Goal: Task Accomplishment & Management: Complete application form

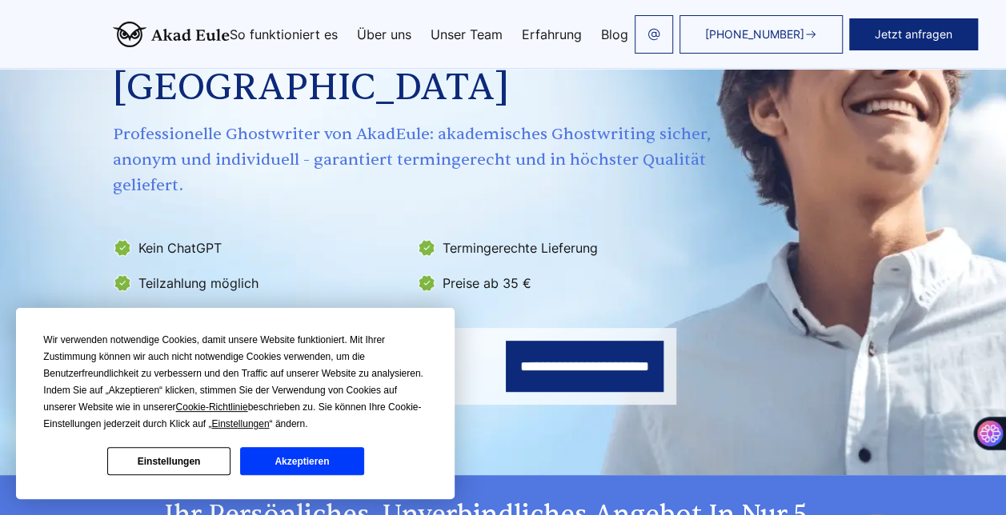
scroll to position [194, 0]
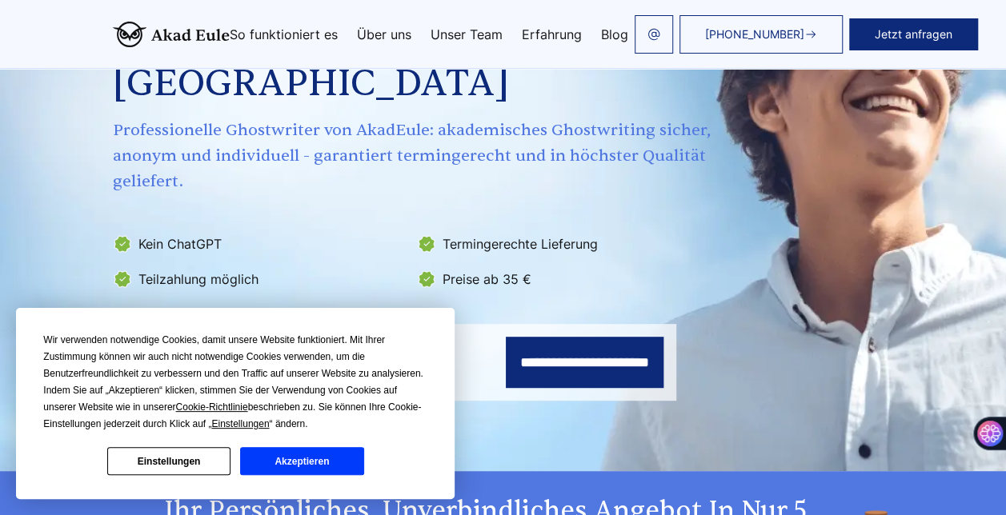
click at [267, 466] on button "Akzeptieren" at bounding box center [301, 461] width 123 height 28
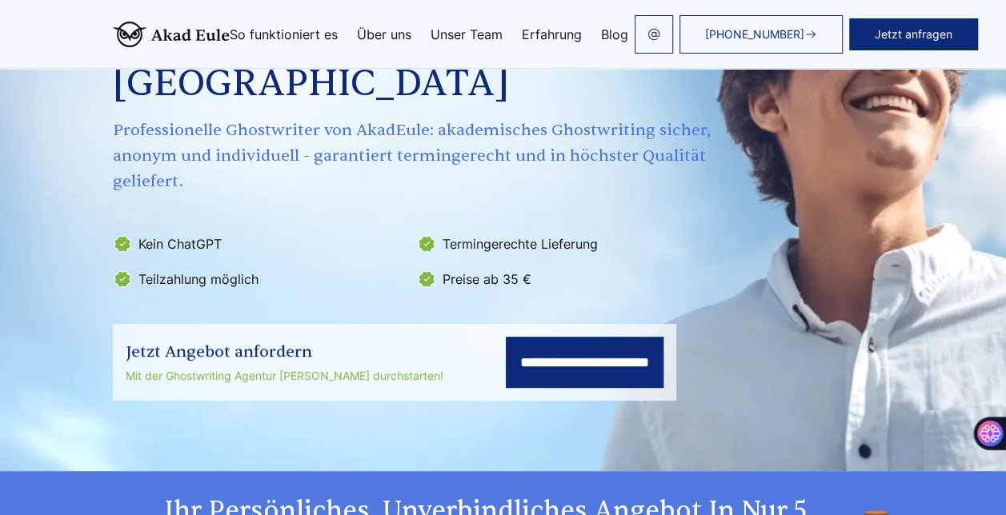
click at [522, 337] on input "**********" at bounding box center [585, 362] width 158 height 51
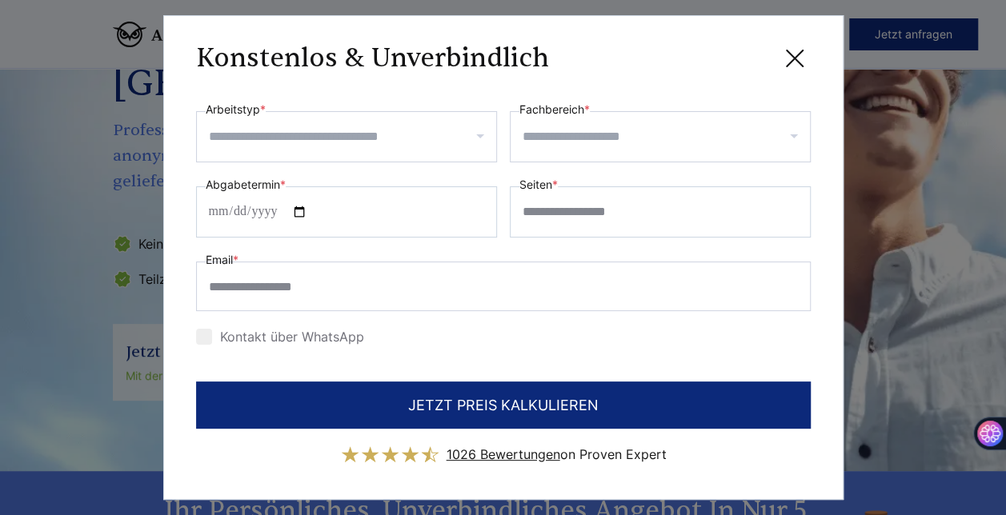
click at [366, 133] on input "Arbeitstyp *" at bounding box center [352, 137] width 287 height 26
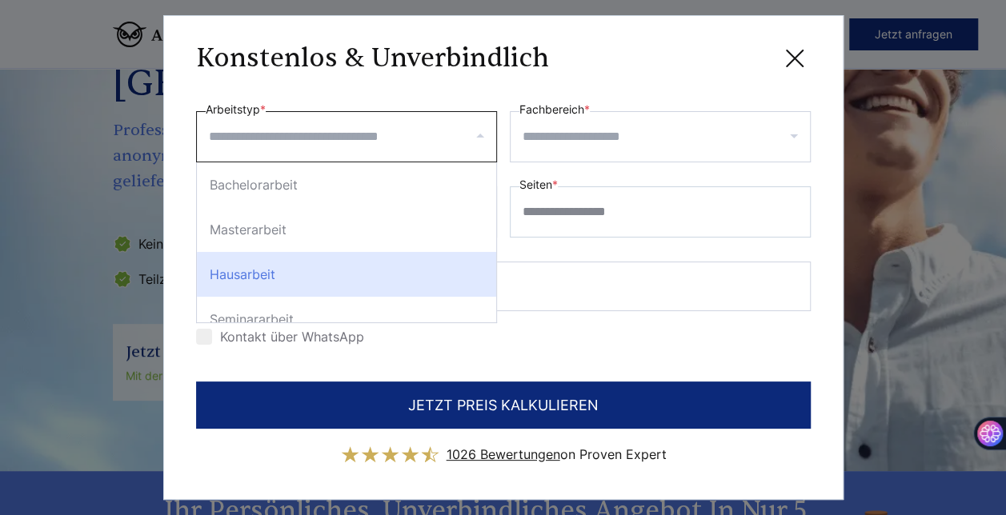
click at [317, 272] on div "Hausarbeit" at bounding box center [346, 274] width 299 height 45
select select "**"
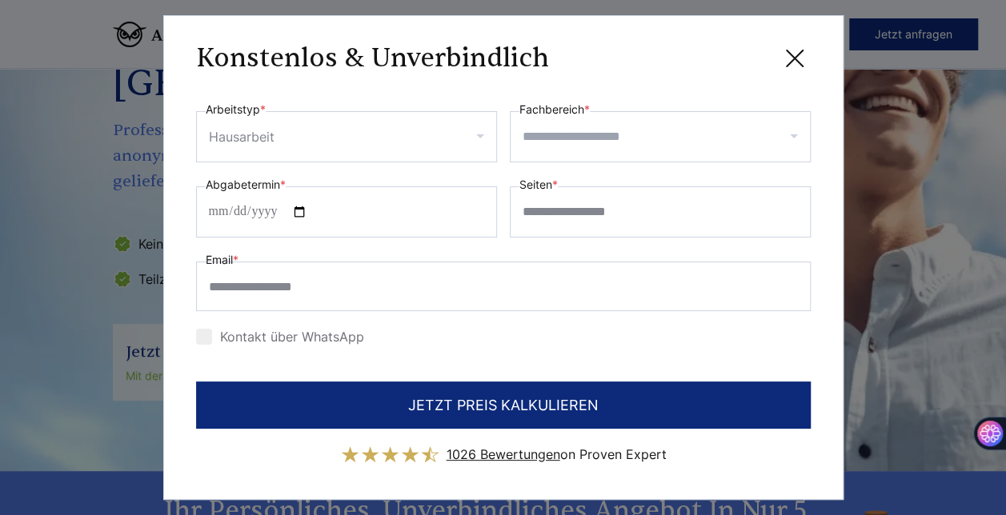
click at [582, 138] on input "Fachbereich *" at bounding box center [666, 137] width 287 height 26
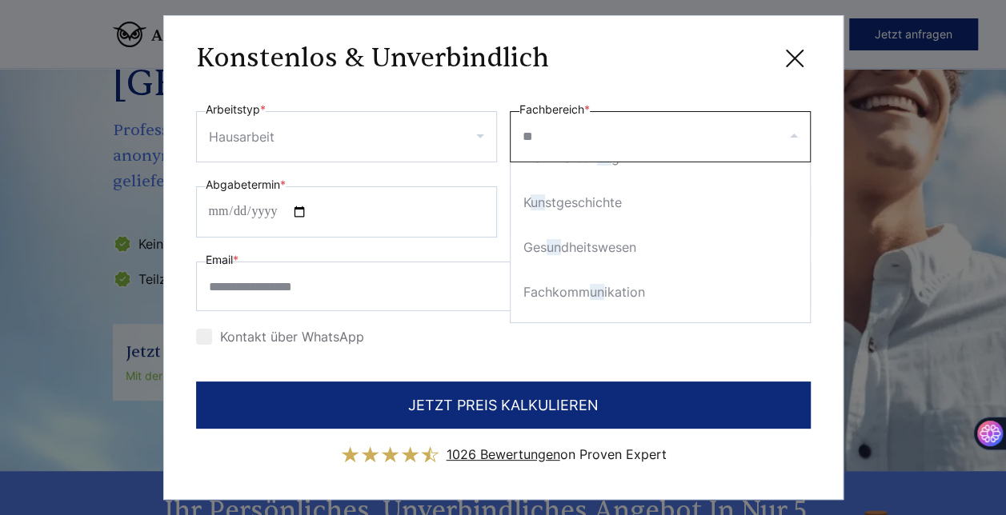
scroll to position [0, 0]
type input "*"
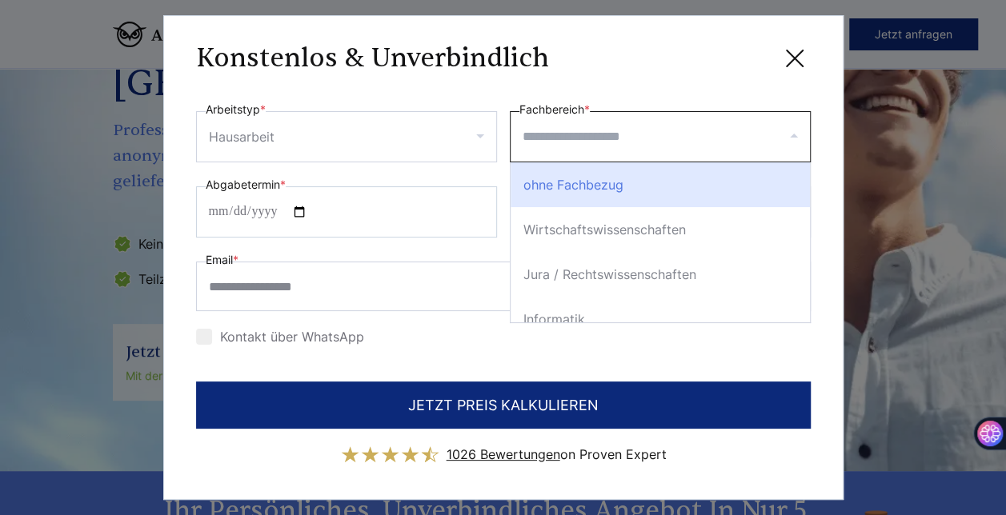
click at [612, 222] on div "Wirtschaftswissenschaften" at bounding box center [660, 229] width 299 height 45
select select "*"
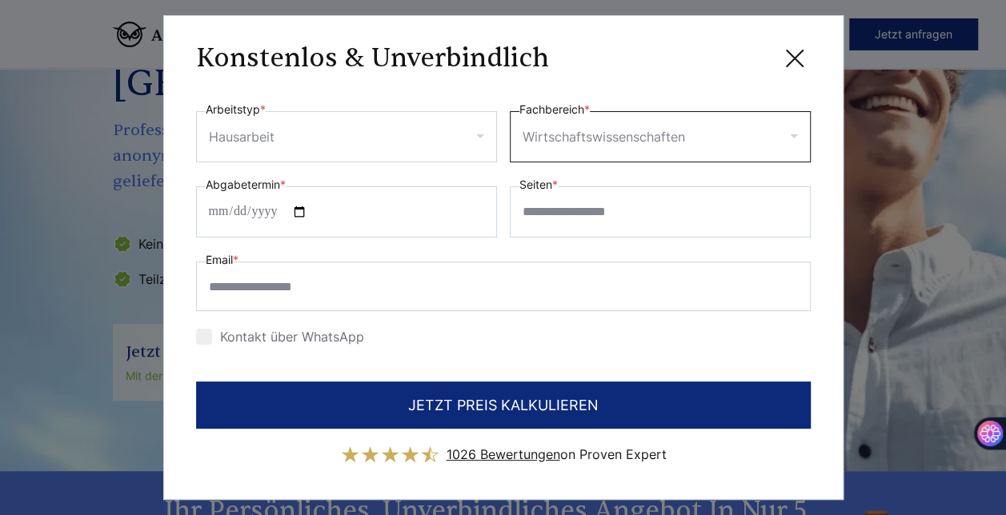
click at [791, 147] on input "Fachbereich *" at bounding box center [747, 137] width 118 height 26
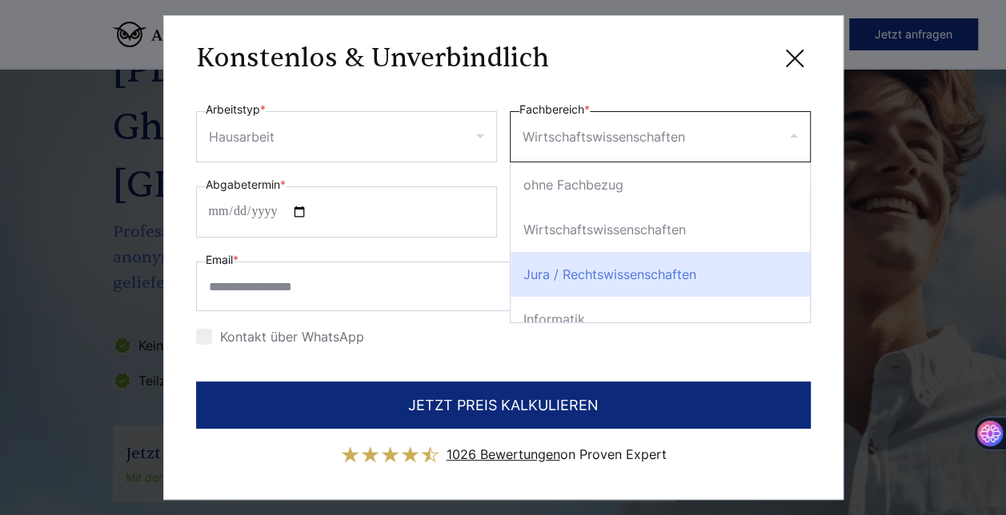
scroll to position [88, 0]
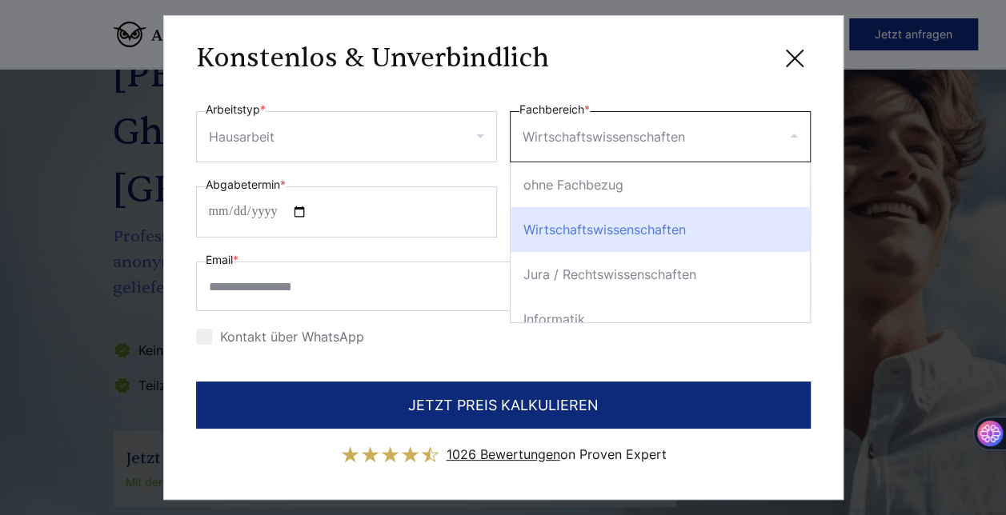
click at [557, 232] on div "Wirtschaftswissenschaften" at bounding box center [660, 229] width 299 height 45
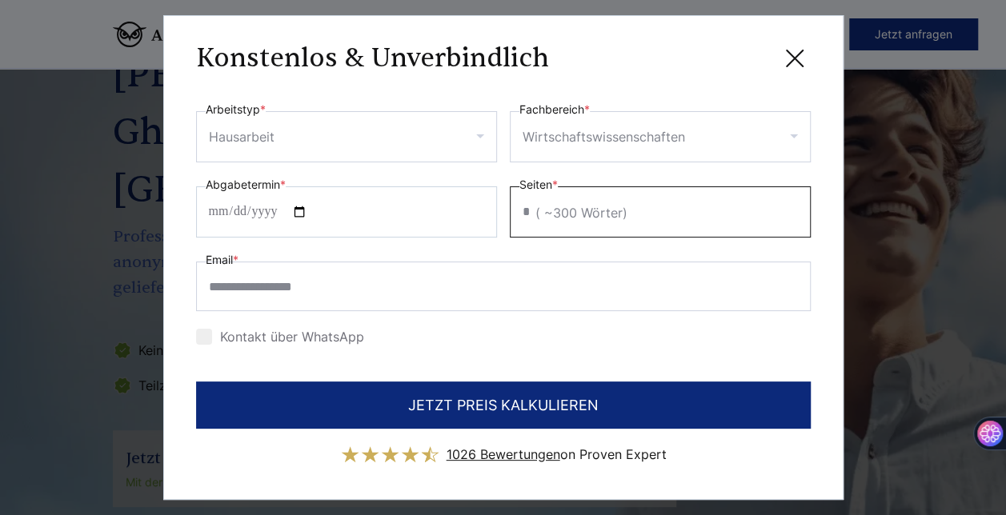
click at [797, 202] on input "*" at bounding box center [660, 211] width 301 height 51
type input "**"
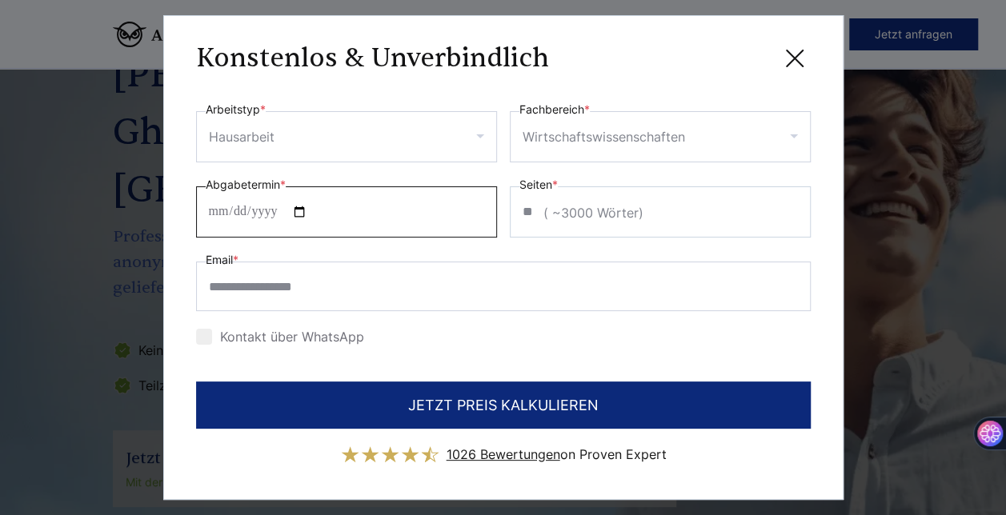
click at [318, 216] on input "Abgabetermin *" at bounding box center [346, 211] width 301 height 51
type input "**********"
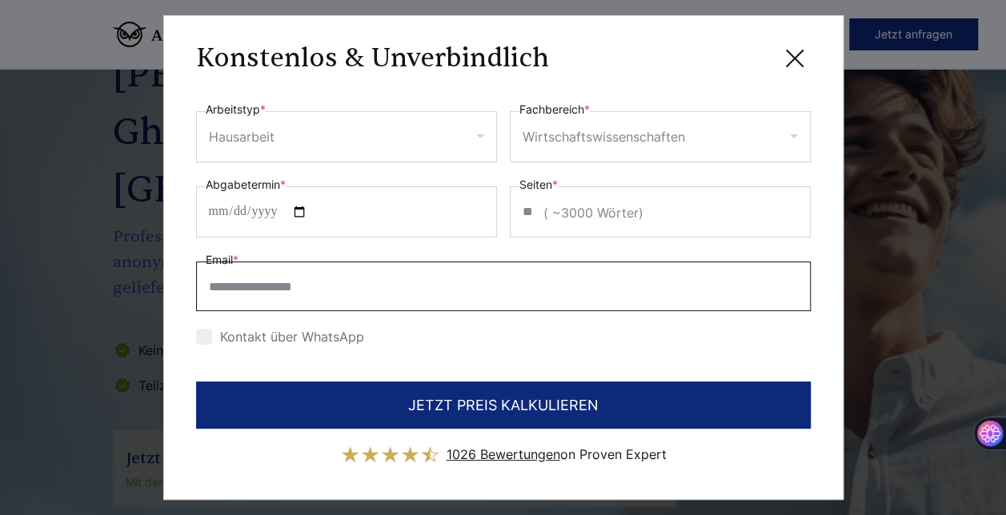
click at [249, 285] on input "Email *" at bounding box center [503, 287] width 615 height 50
type input "**********"
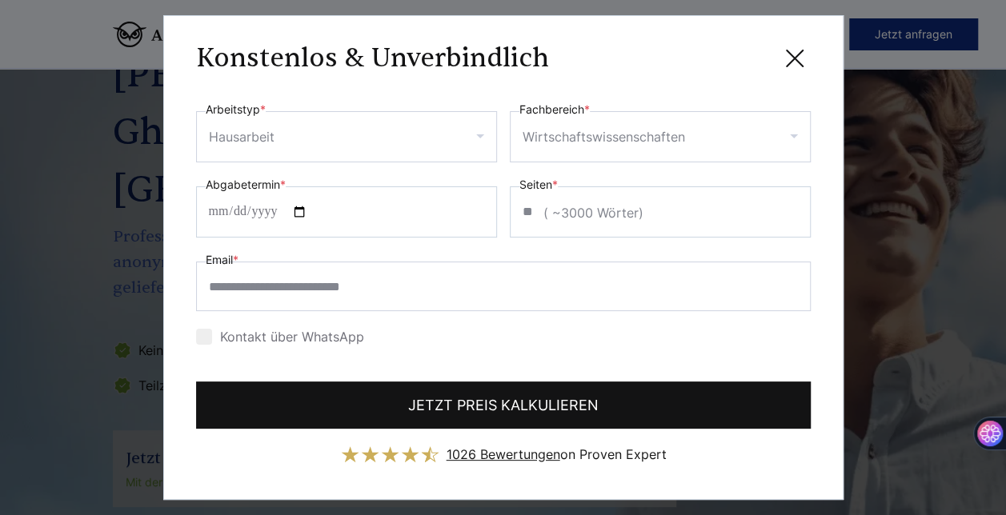
click at [439, 415] on button "JETZT PREIS KALKULIEREN" at bounding box center [503, 405] width 615 height 47
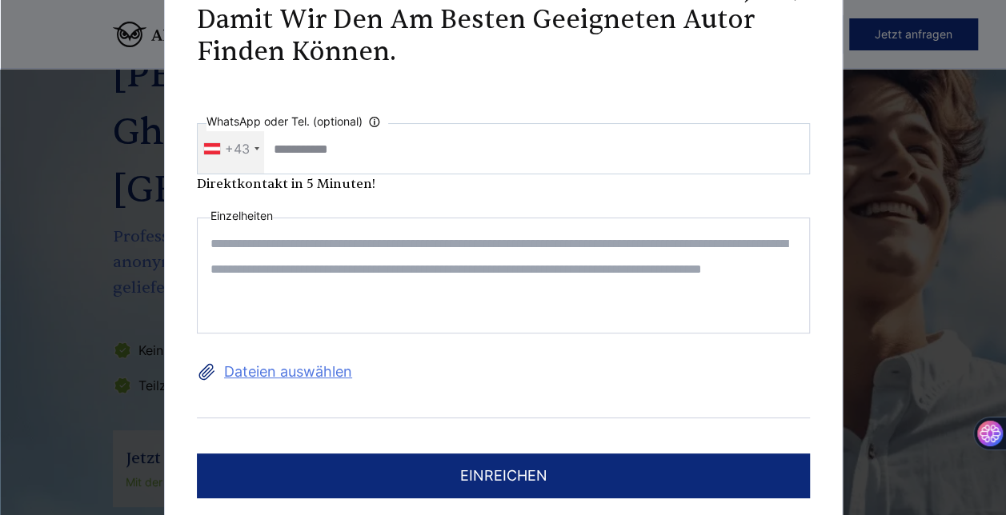
scroll to position [61, 0]
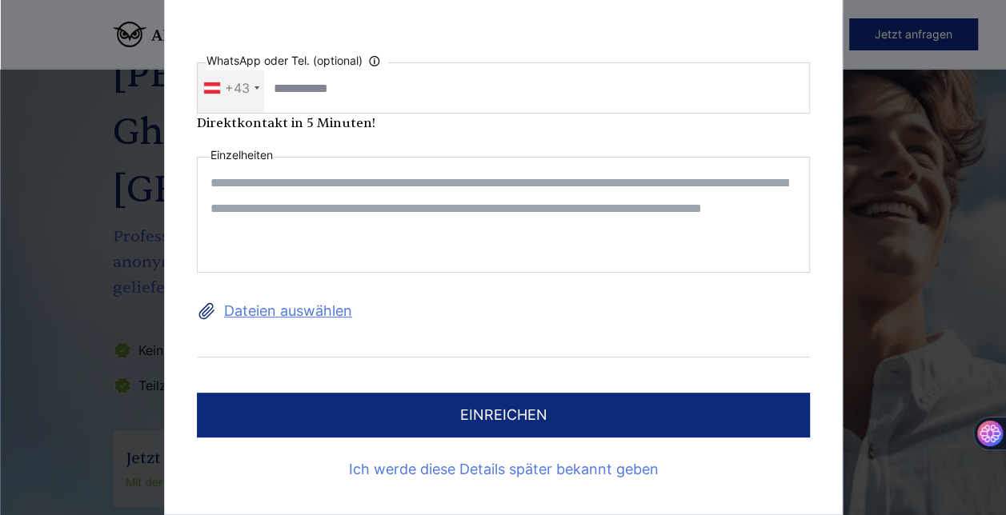
click at [435, 469] on link "Ich werde diese Details später bekannt geben" at bounding box center [503, 470] width 613 height 26
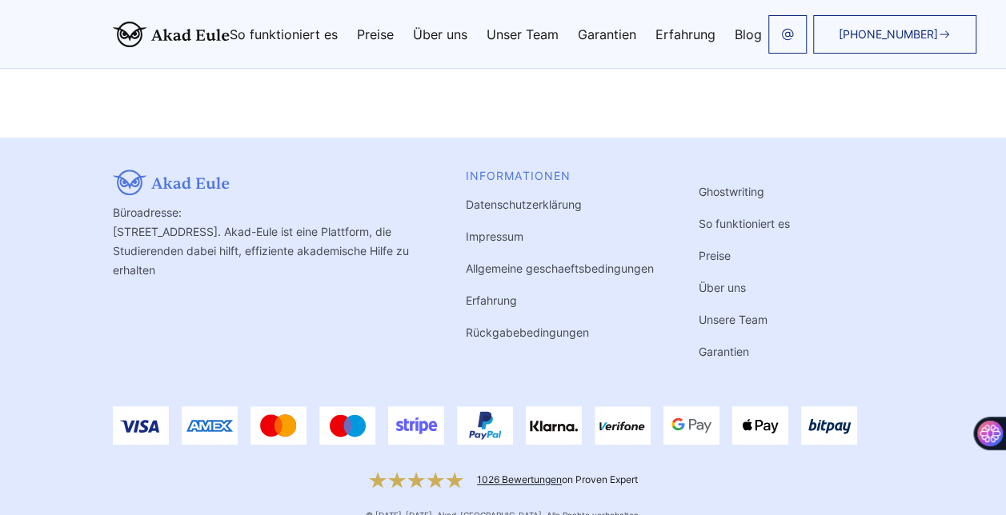
scroll to position [582, 0]
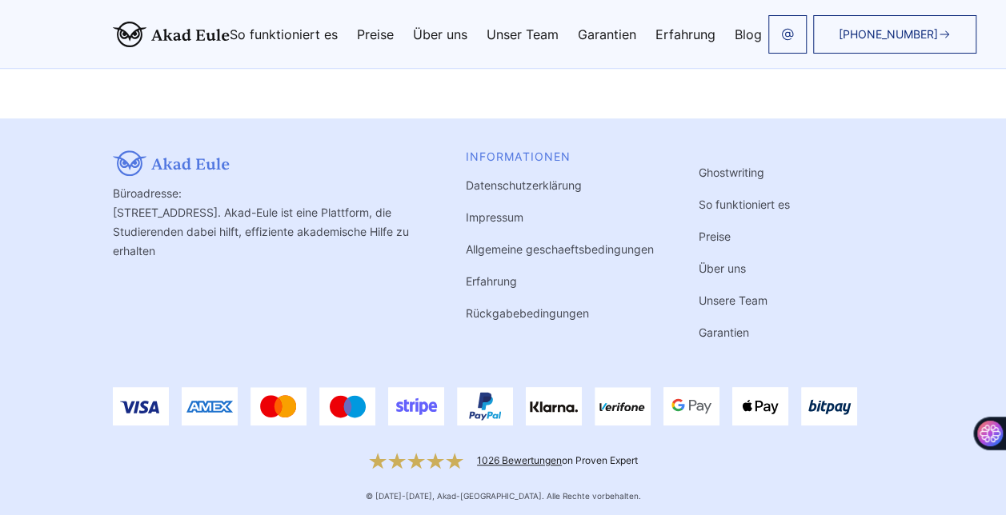
click at [711, 238] on link "Preise" at bounding box center [715, 237] width 32 height 14
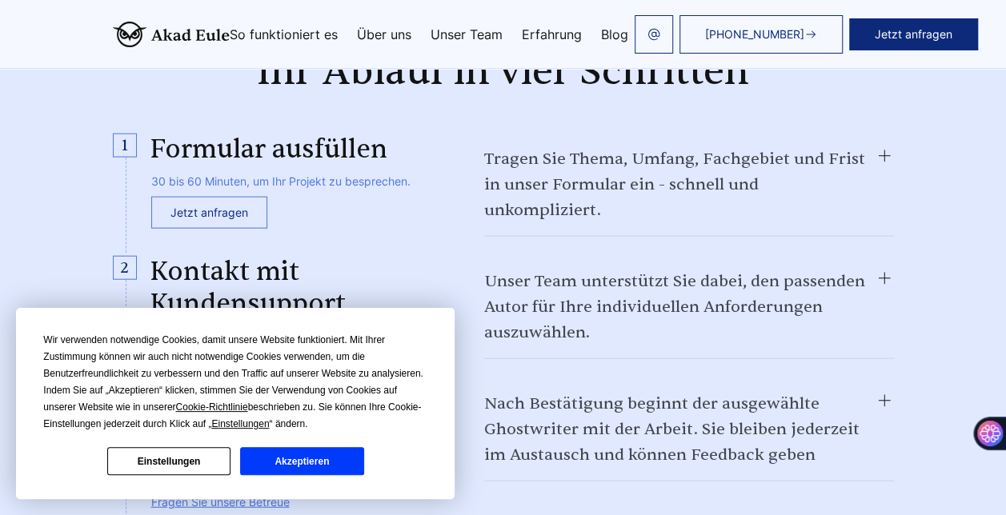
scroll to position [1740, 0]
click at [272, 459] on button "Akzeptieren" at bounding box center [301, 461] width 123 height 28
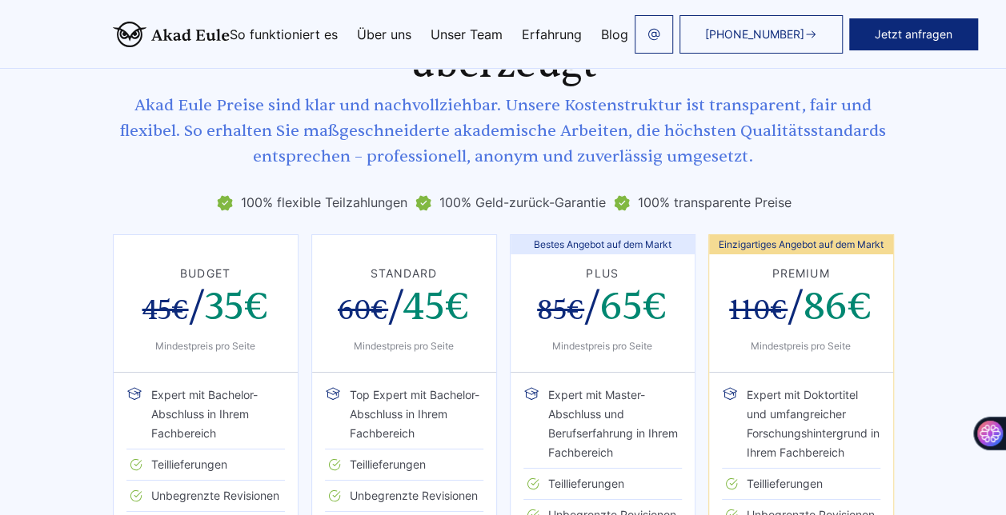
scroll to position [2790, 0]
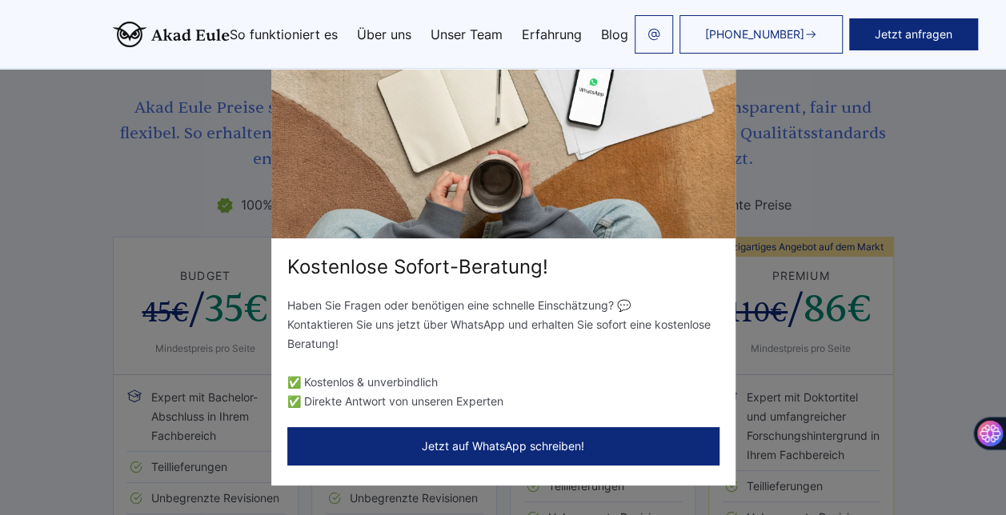
click at [953, 262] on div "Kostenlose Sofort-Beratung! Haben Sie Fragen oder benötigen eine schnelle Einsc…" at bounding box center [503, 257] width 1006 height 515
